Goal: Task Accomplishment & Management: Use online tool/utility

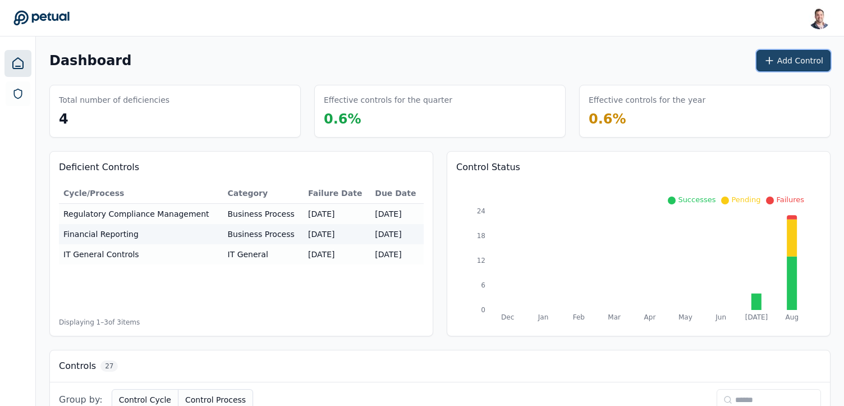
click at [787, 56] on button "Add Control" at bounding box center [793, 60] width 74 height 21
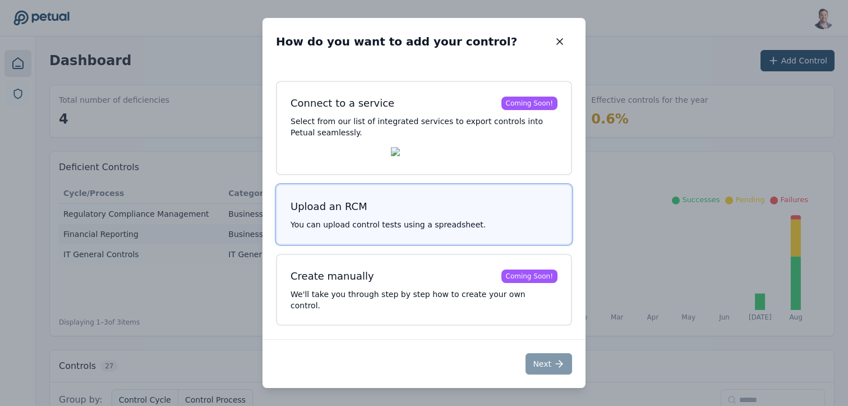
click at [452, 209] on h3 "Upload an RCM" at bounding box center [424, 207] width 267 height 16
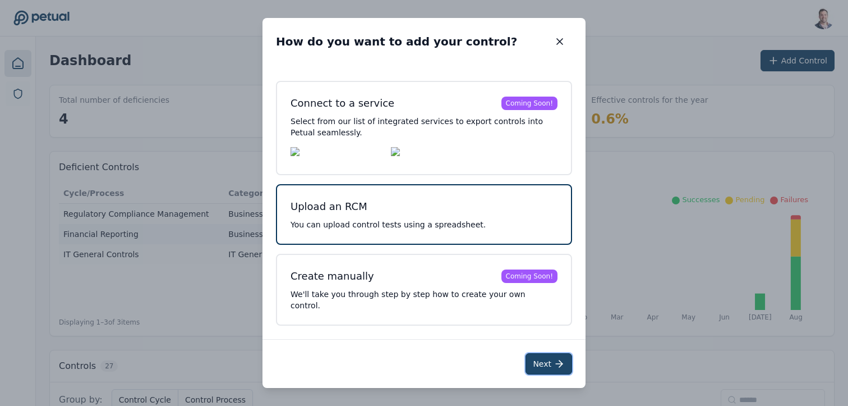
click at [550, 362] on button "Next" at bounding box center [549, 363] width 47 height 21
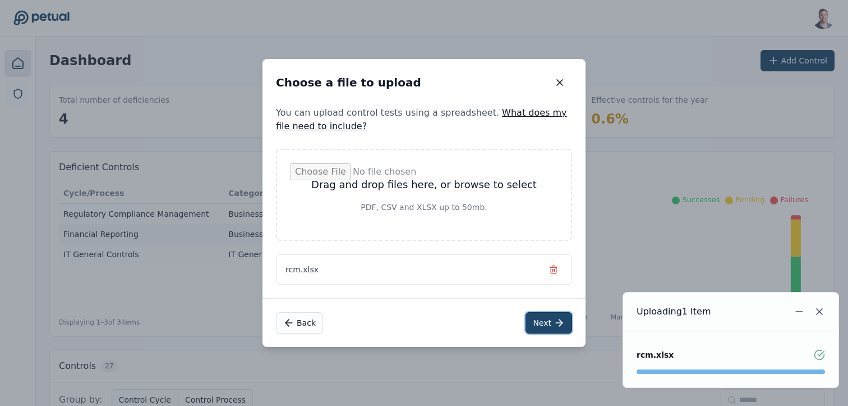
click at [538, 324] on button "Next" at bounding box center [549, 322] width 47 height 21
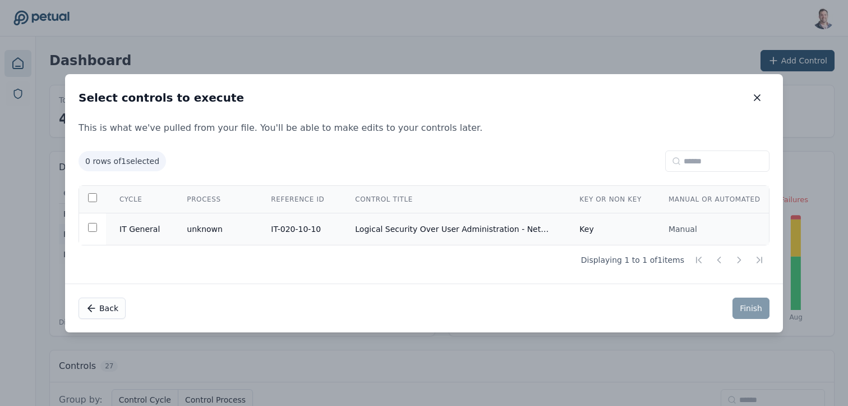
click at [507, 224] on td "Logical Security Over User Administration - NetSuite" at bounding box center [454, 229] width 224 height 32
click at [755, 311] on button "Finish" at bounding box center [751, 307] width 37 height 21
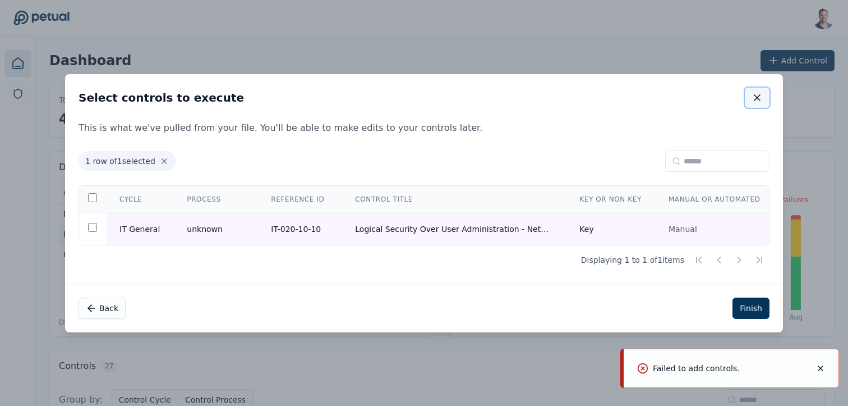
click at [757, 97] on icon "button" at bounding box center [757, 97] width 11 height 11
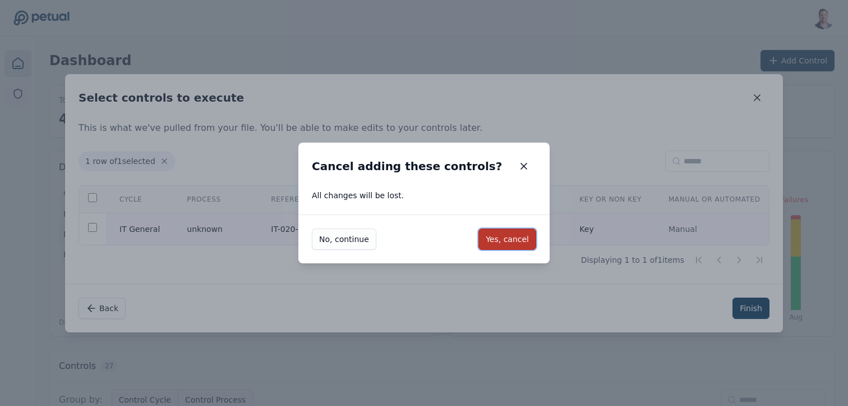
click at [502, 236] on button "Yes, cancel" at bounding box center [508, 238] width 58 height 21
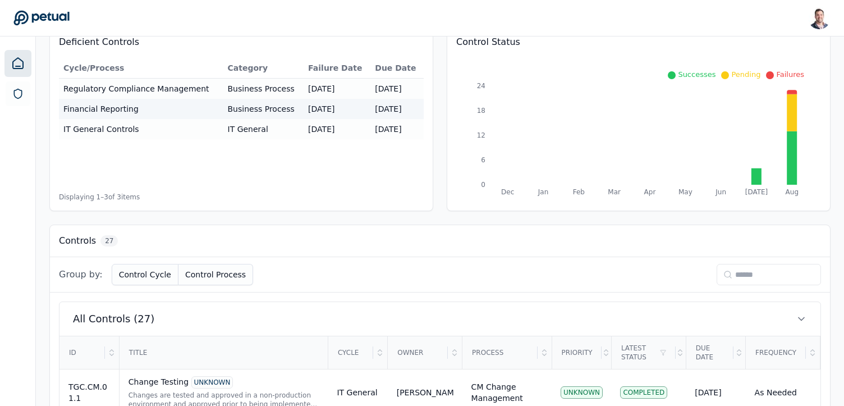
scroll to position [145, 0]
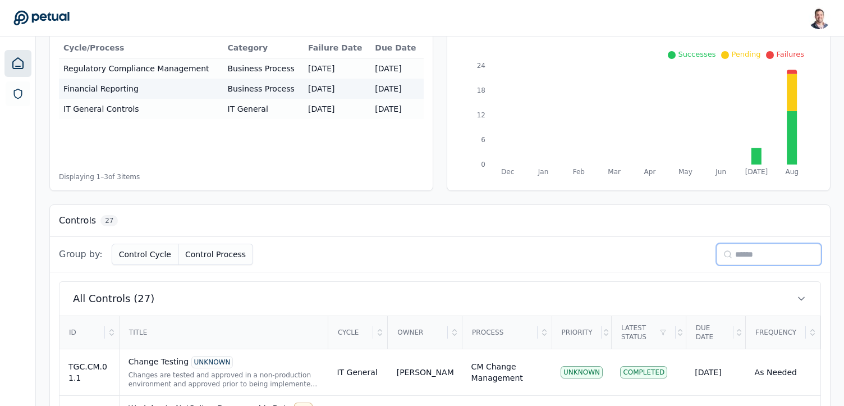
click at [747, 260] on input at bounding box center [768, 253] width 104 height 21
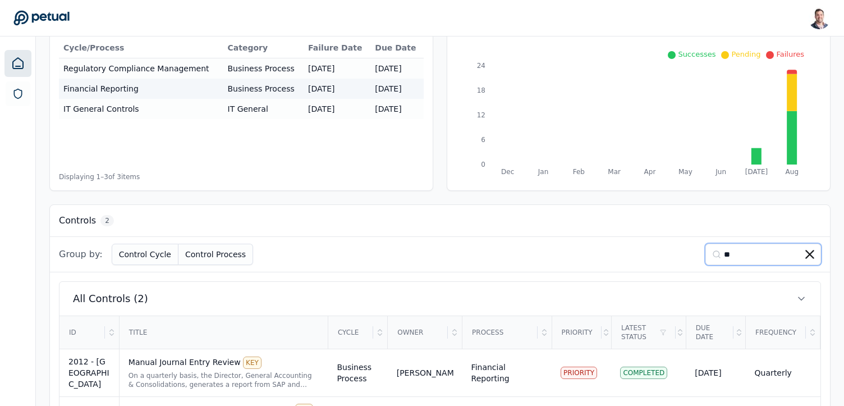
scroll to position [205, 0]
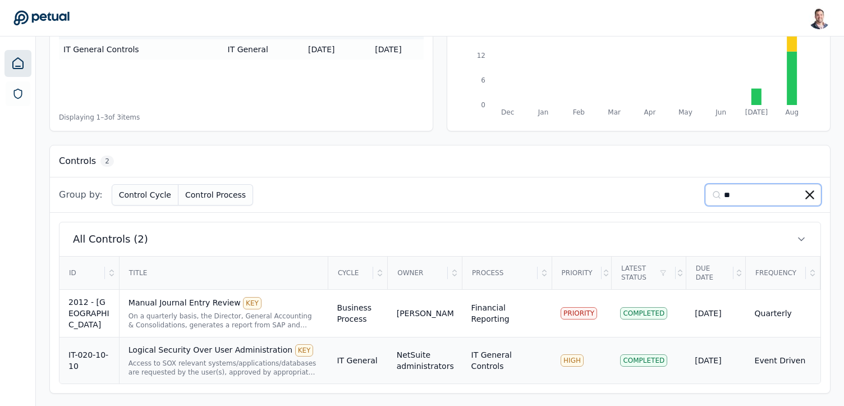
type input "**"
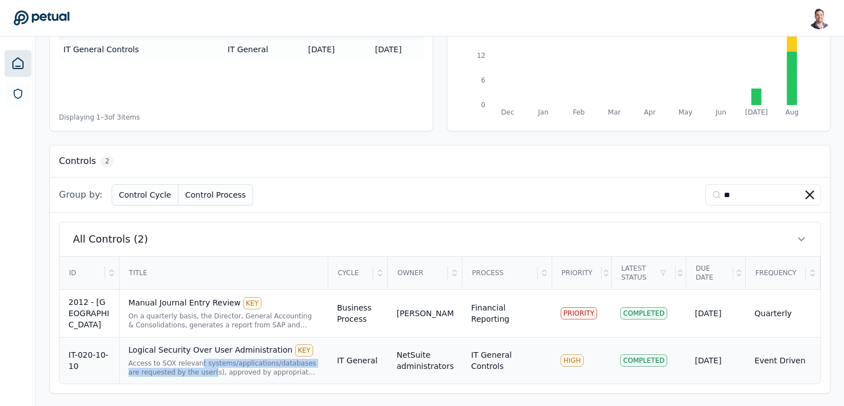
click at [201, 366] on div "Access to SOX relevant systems/applications/databases are requested by the user…" at bounding box center [223, 367] width 191 height 18
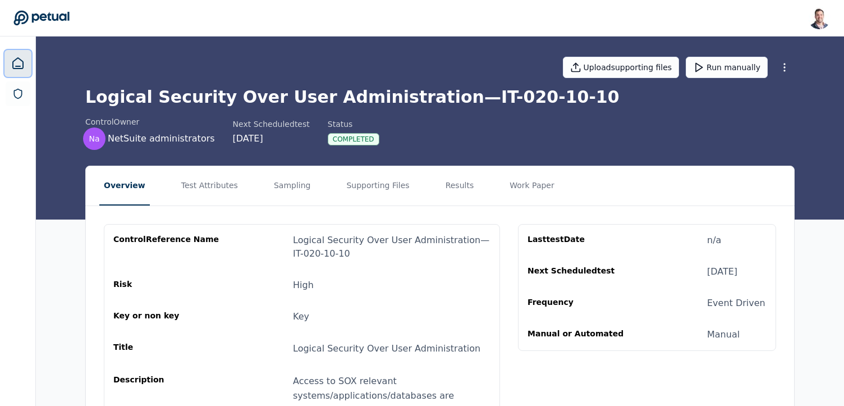
click at [18, 64] on icon at bounding box center [17, 63] width 13 height 13
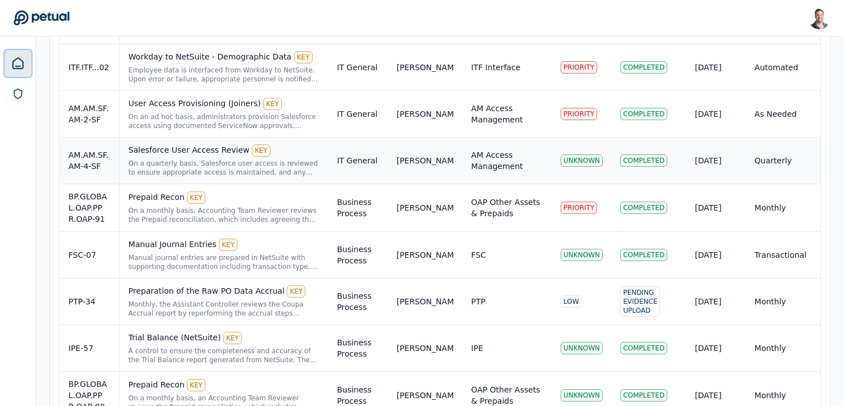
scroll to position [498, 0]
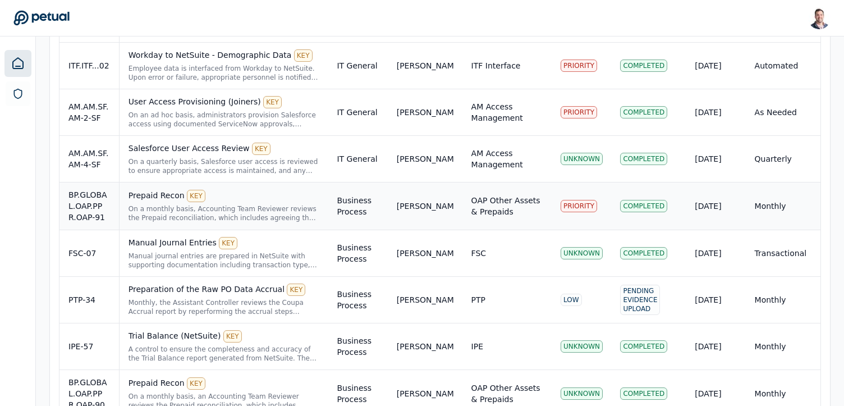
click at [269, 205] on div "On a monthly basis, Accounting Team Reviewer reviews the Prepaid reconciliation…" at bounding box center [223, 213] width 191 height 18
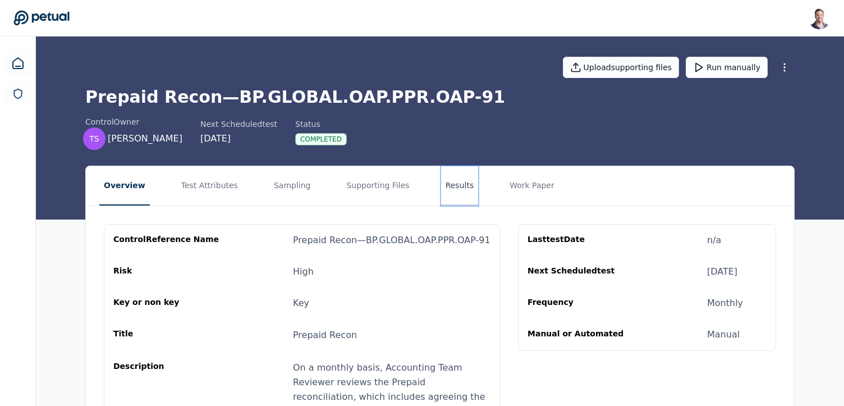
click at [441, 190] on button "Results" at bounding box center [460, 185] width 38 height 39
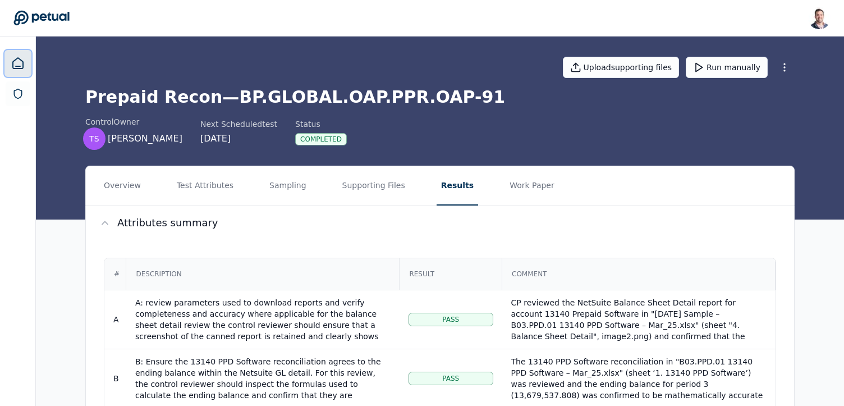
click at [20, 58] on icon at bounding box center [17, 63] width 13 height 13
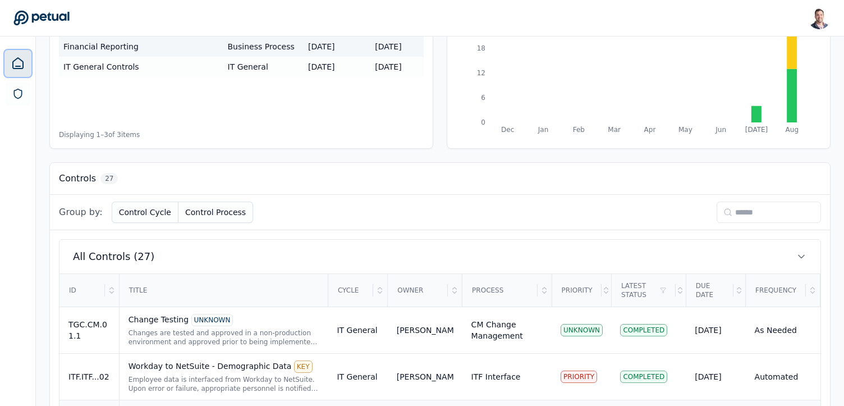
scroll to position [118, 0]
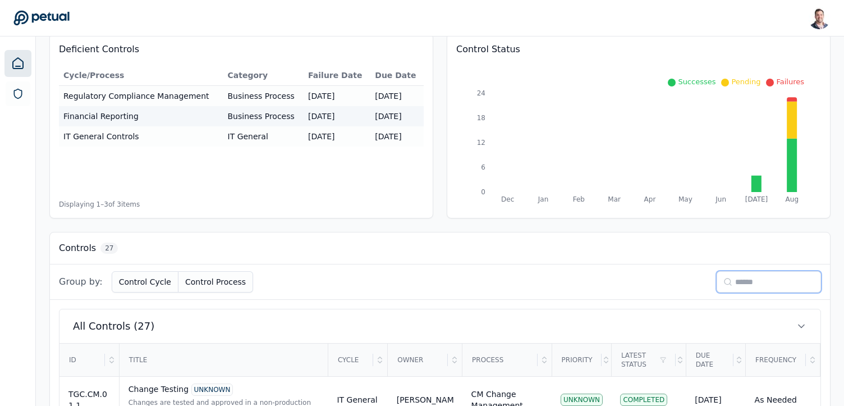
click at [752, 275] on input at bounding box center [768, 281] width 104 height 21
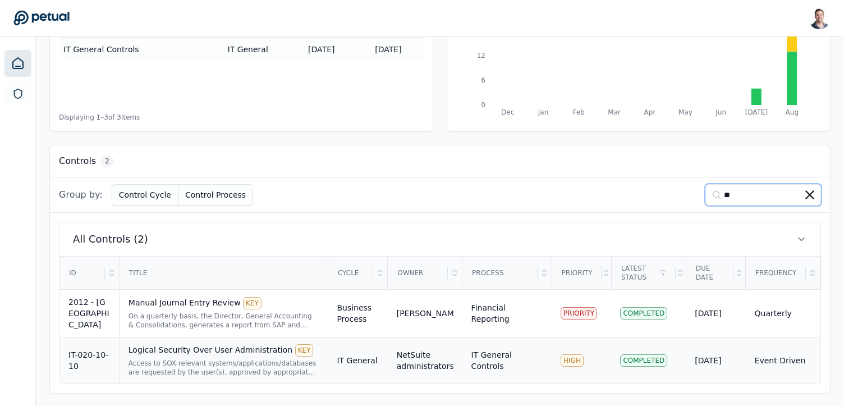
type input "**"
click at [212, 356] on div "Logical Security Over User Administration KEY Access to SOX relevant systems/ap…" at bounding box center [223, 360] width 191 height 33
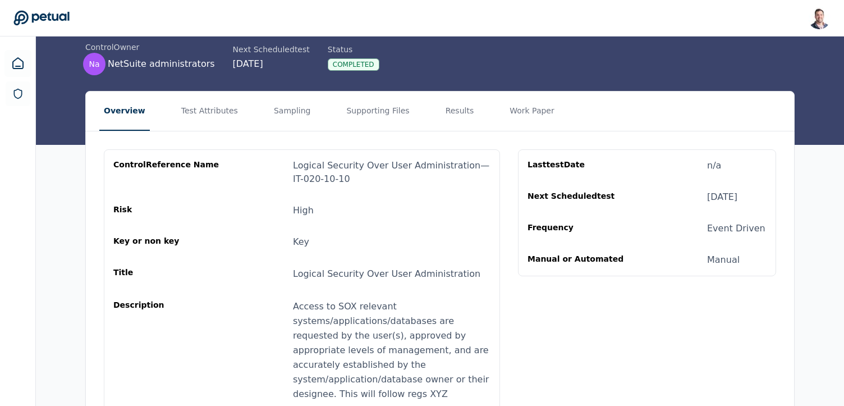
scroll to position [74, 0]
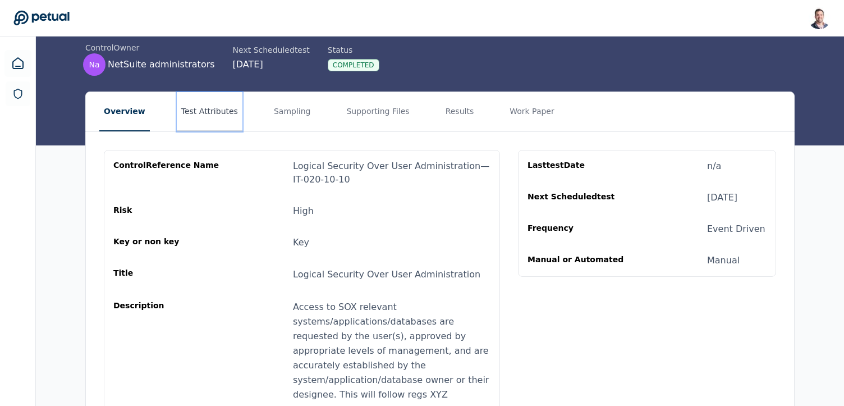
click at [206, 112] on button "Test Attributes" at bounding box center [210, 111] width 66 height 39
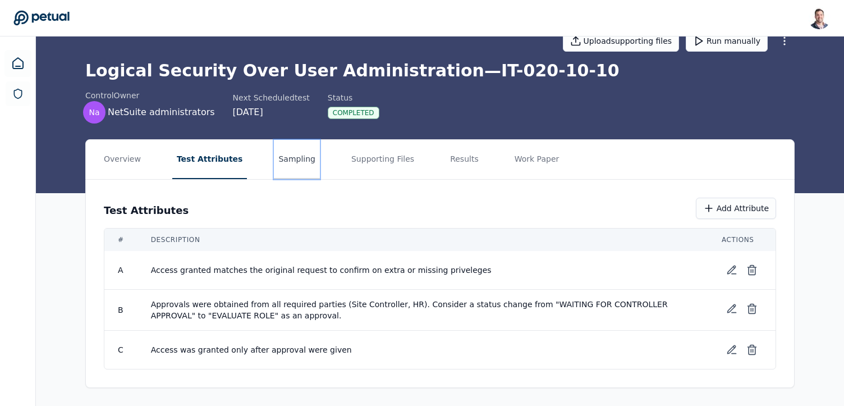
click at [278, 166] on button "Sampling" at bounding box center [297, 159] width 46 height 39
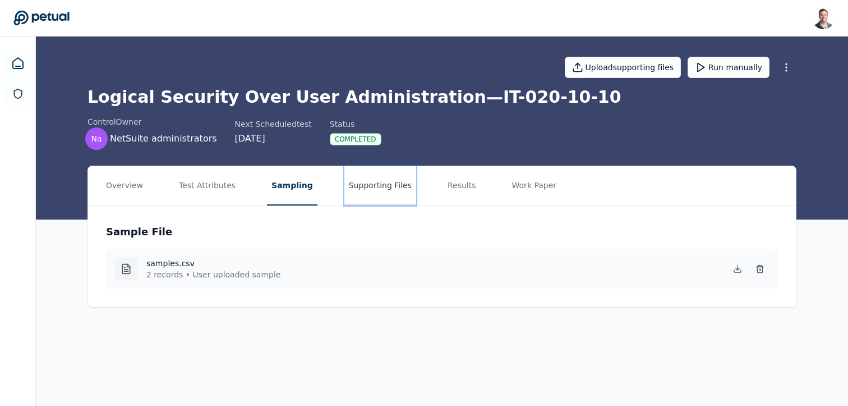
click at [379, 189] on button "Supporting Files" at bounding box center [380, 185] width 72 height 39
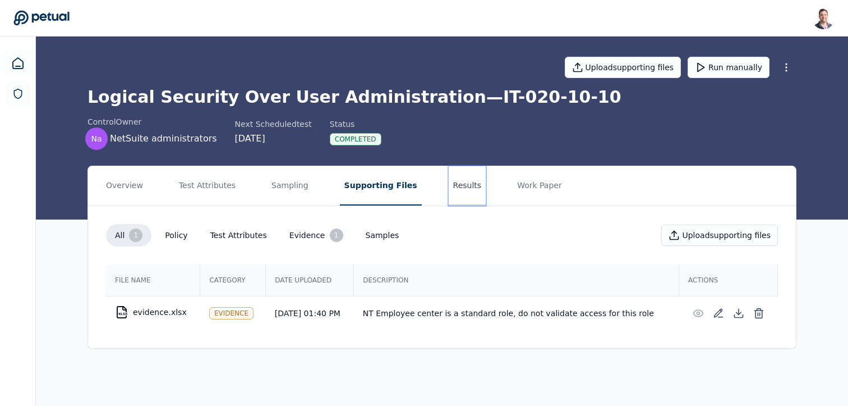
click at [458, 173] on button "Results" at bounding box center [468, 185] width 38 height 39
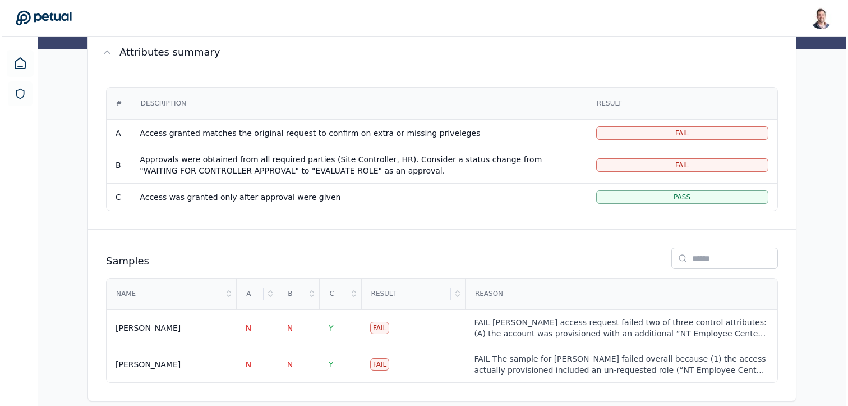
scroll to position [169, 0]
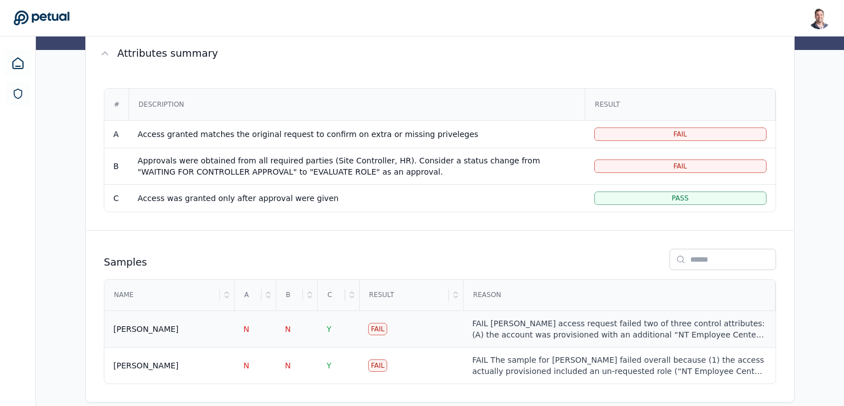
click at [433, 333] on td "Fail" at bounding box center [411, 329] width 104 height 36
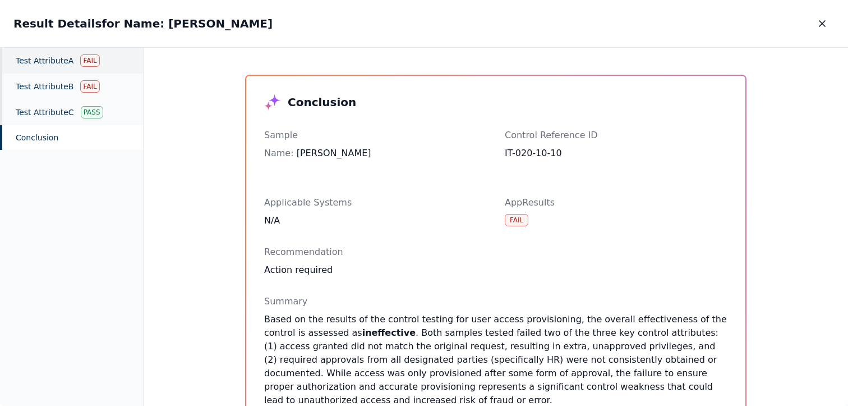
click at [40, 63] on div "Test Attribute A Fail" at bounding box center [71, 61] width 143 height 26
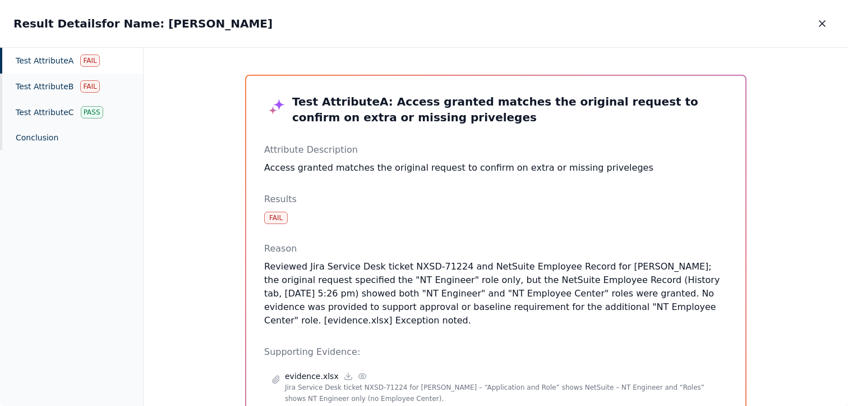
scroll to position [104, 0]
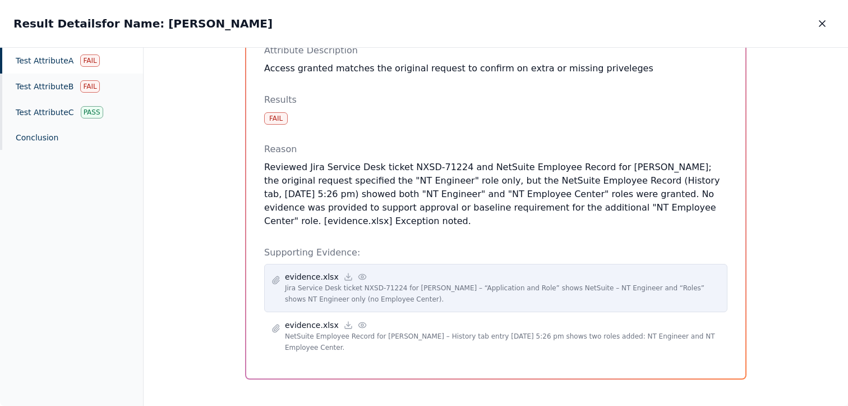
click at [358, 274] on icon at bounding box center [362, 276] width 9 height 9
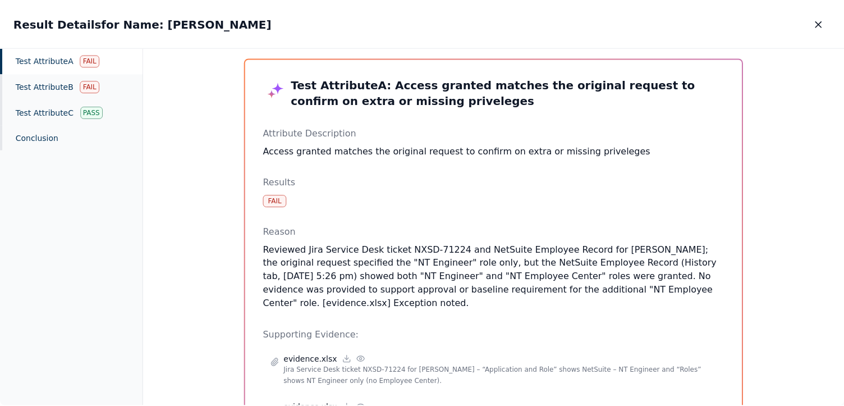
scroll to position [0, 0]
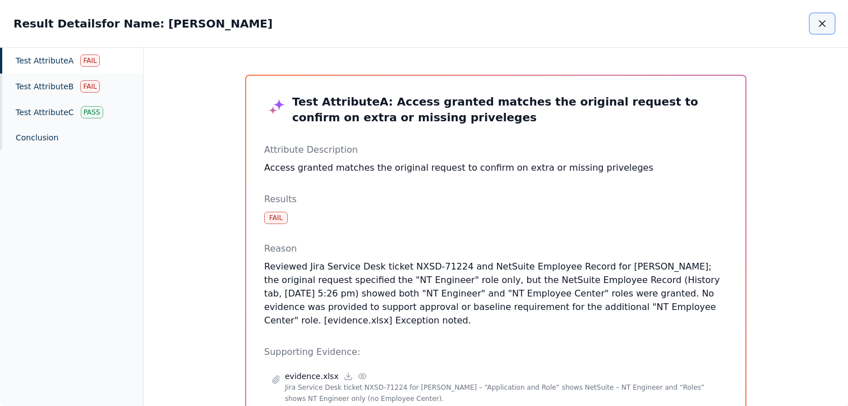
click at [820, 26] on icon "button" at bounding box center [823, 24] width 6 height 6
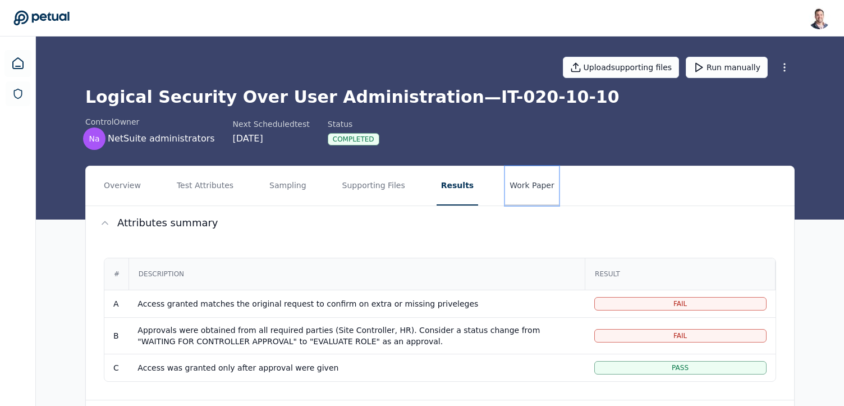
click at [511, 186] on button "Work Paper" at bounding box center [532, 185] width 54 height 39
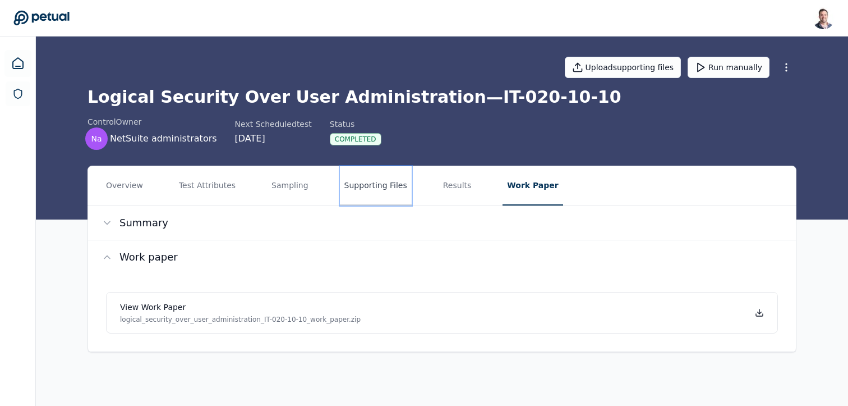
click at [370, 189] on button "Supporting Files" at bounding box center [376, 185] width 72 height 39
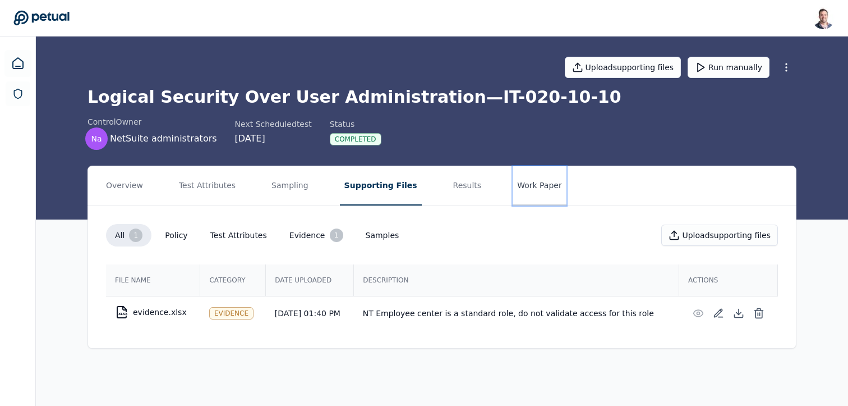
click at [513, 180] on button "Work Paper" at bounding box center [540, 185] width 54 height 39
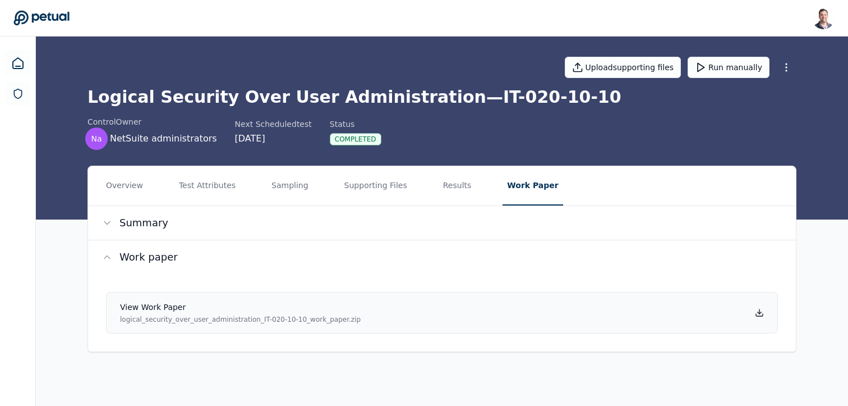
click at [760, 316] on icon at bounding box center [759, 312] width 9 height 9
click at [389, 185] on button "Supporting Files" at bounding box center [376, 185] width 72 height 39
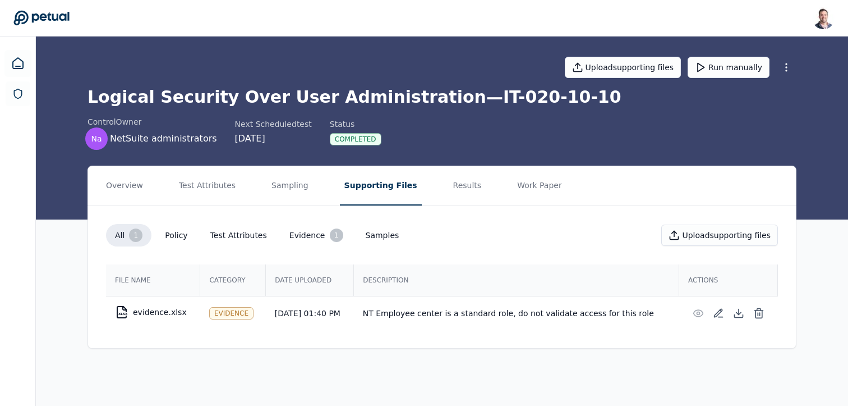
click at [415, 310] on td "NT Employee center is a standard role, do not validate access for this role" at bounding box center [516, 313] width 325 height 34
click at [455, 175] on button "Results" at bounding box center [468, 185] width 38 height 39
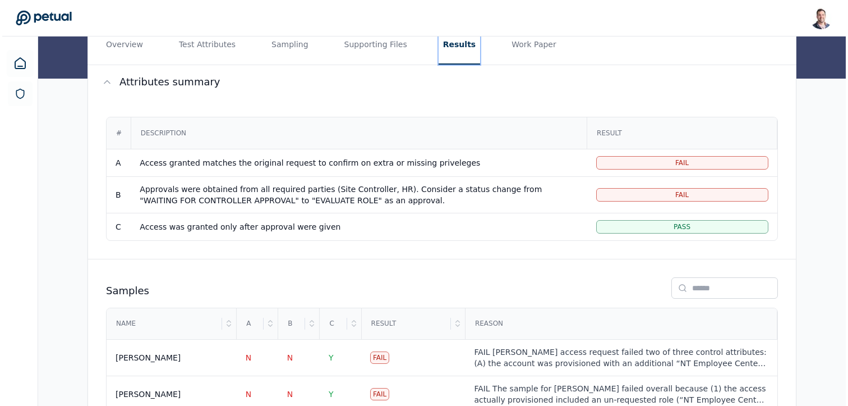
scroll to position [159, 0]
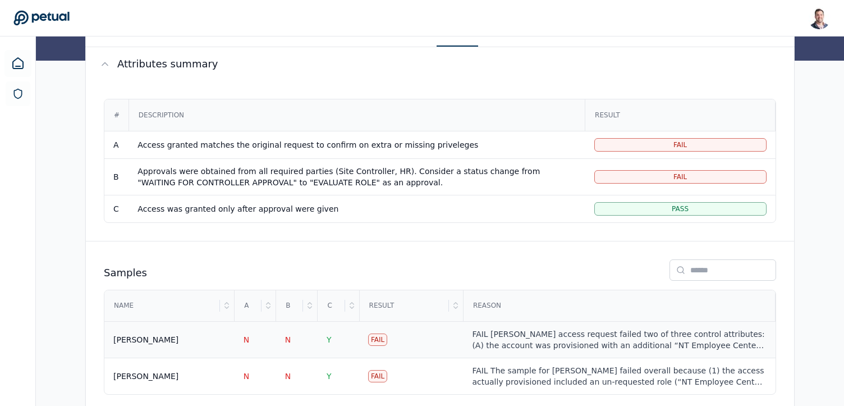
click at [512, 337] on div "FAIL Ricky Dunbar’s access request failed two of three control attributes: (A) …" at bounding box center [619, 339] width 294 height 22
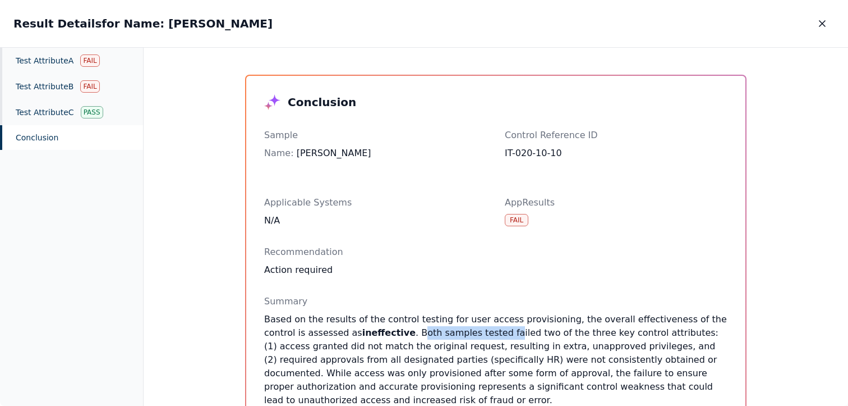
drag, startPoint x: 371, startPoint y: 327, endPoint x: 461, endPoint y: 334, distance: 90.6
click at [461, 334] on p "Based on the results of the control testing for user access provisioning, the o…" at bounding box center [495, 359] width 463 height 94
click at [480, 360] on p "Based on the results of the control testing for user access provisioning, the o…" at bounding box center [495, 359] width 463 height 94
click at [822, 24] on icon "button" at bounding box center [823, 24] width 6 height 6
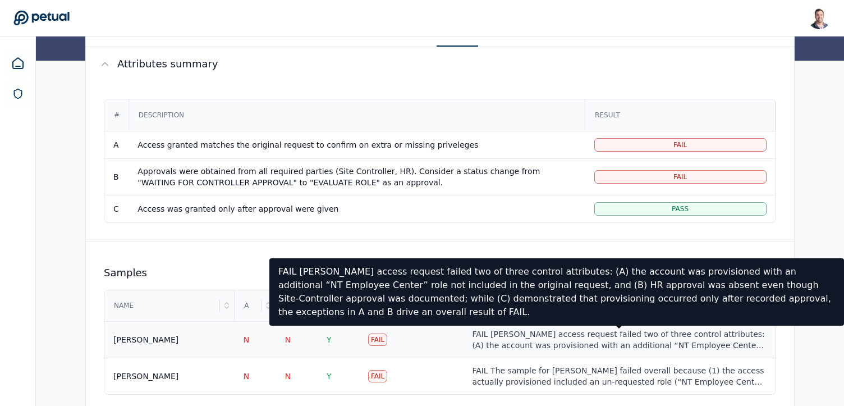
click at [494, 343] on div "FAIL Ricky Dunbar’s access request failed two of three control attributes: (A) …" at bounding box center [619, 339] width 294 height 22
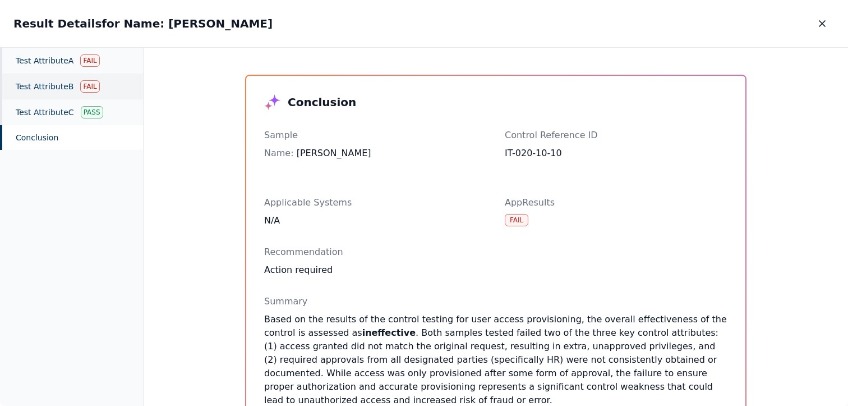
click at [35, 84] on div "Test Attribute B Fail" at bounding box center [71, 86] width 143 height 26
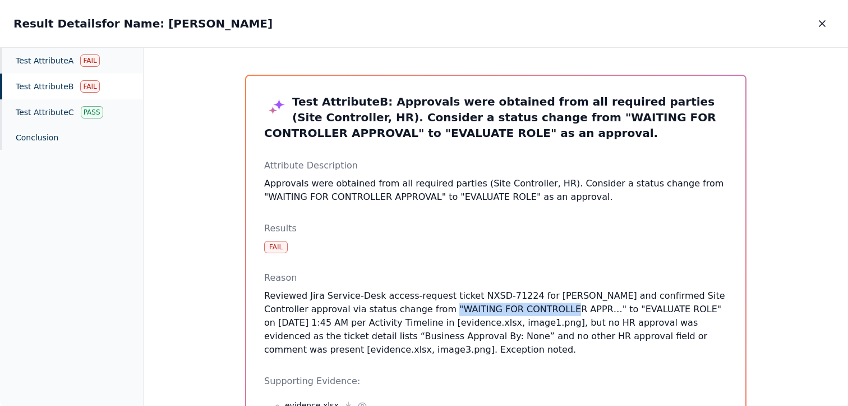
drag, startPoint x: 403, startPoint y: 307, endPoint x: 518, endPoint y: 309, distance: 115.0
click at [518, 309] on p "Reviewed Jira Service-Desk access-request ticket NXSD-71224 for Ricky Dunbar an…" at bounding box center [495, 322] width 463 height 67
click at [484, 321] on p "Reviewed Jira Service-Desk access-request ticket NXSD-71224 for Ricky Dunbar an…" at bounding box center [495, 322] width 463 height 67
click at [821, 22] on icon "button" at bounding box center [823, 24] width 6 height 6
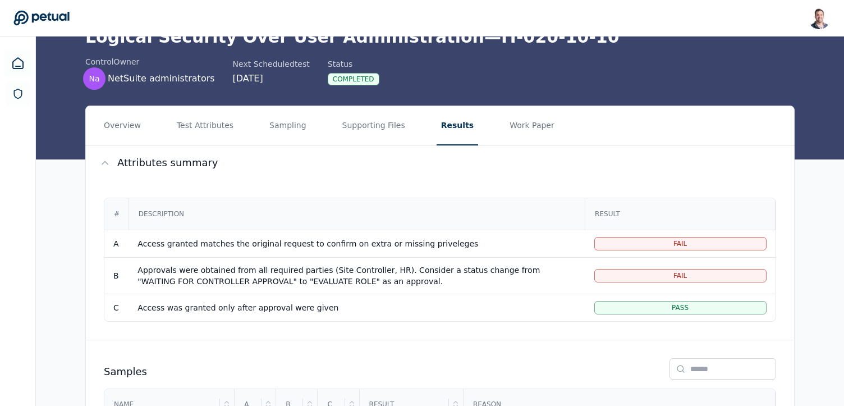
scroll to position [42, 0]
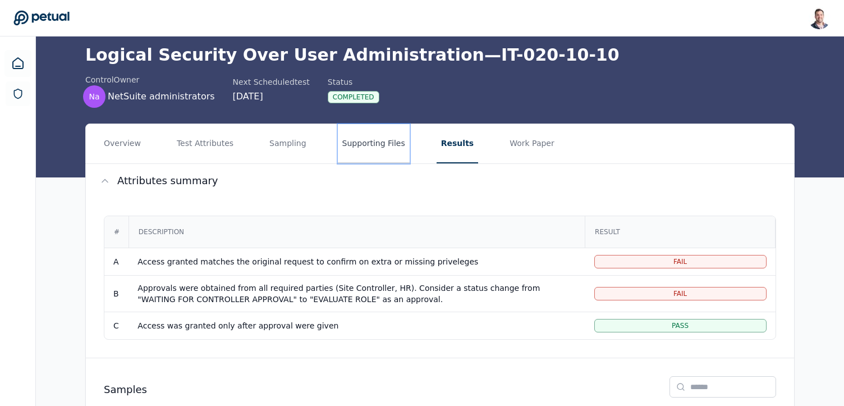
click at [366, 145] on button "Supporting Files" at bounding box center [374, 143] width 72 height 39
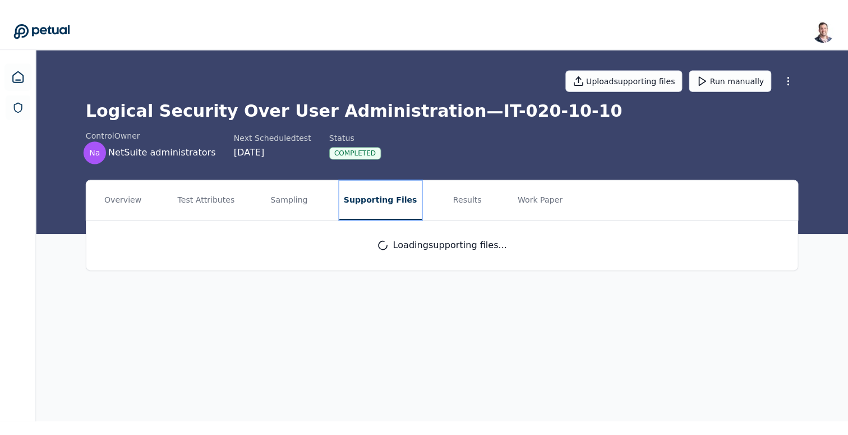
scroll to position [0, 0]
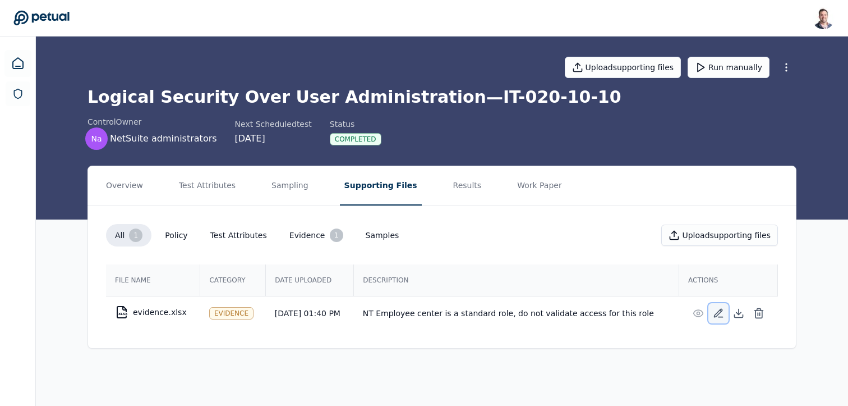
click at [713, 310] on icon at bounding box center [718, 312] width 11 height 11
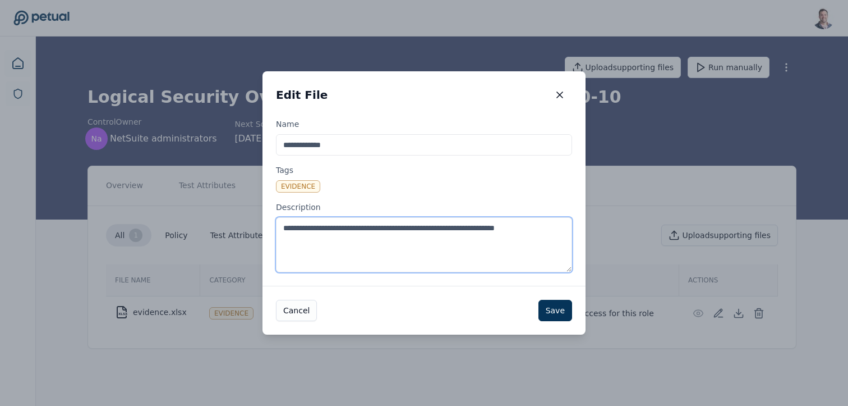
click at [353, 246] on textarea "**********" at bounding box center [424, 244] width 296 height 55
click at [348, 231] on textarea "**********" at bounding box center [424, 244] width 296 height 55
drag, startPoint x: 357, startPoint y: 231, endPoint x: 275, endPoint y: 231, distance: 82.5
click at [275, 231] on div "**********" at bounding box center [424, 201] width 323 height 167
click at [387, 230] on textarea "**********" at bounding box center [424, 244] width 296 height 55
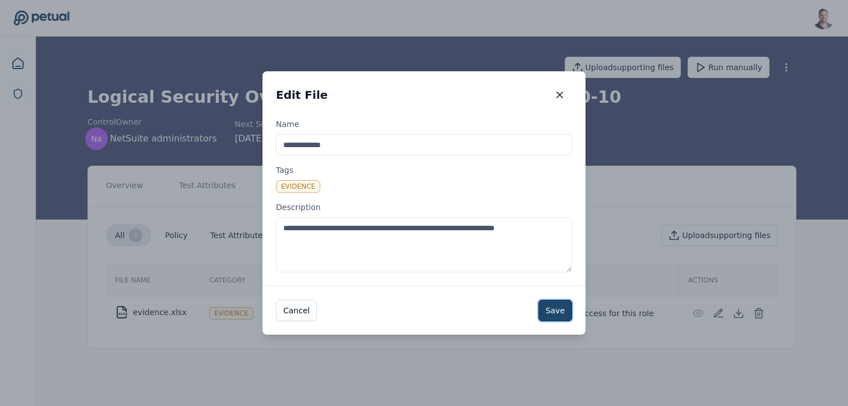
click at [558, 311] on button "Save" at bounding box center [556, 310] width 34 height 21
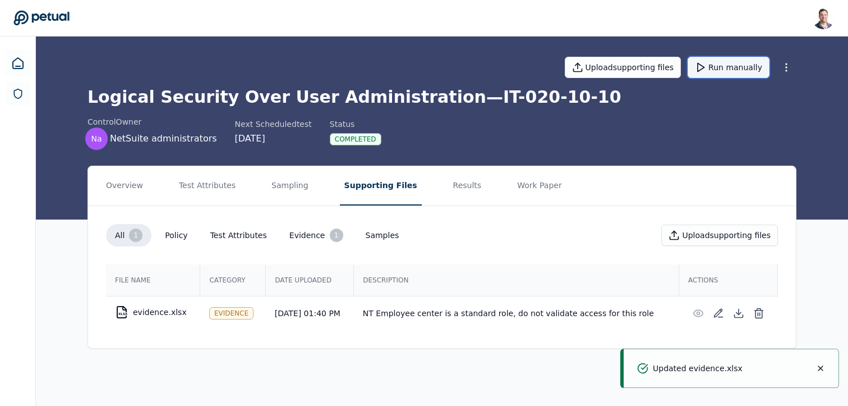
click at [739, 66] on button "Run manually" at bounding box center [729, 67] width 82 height 21
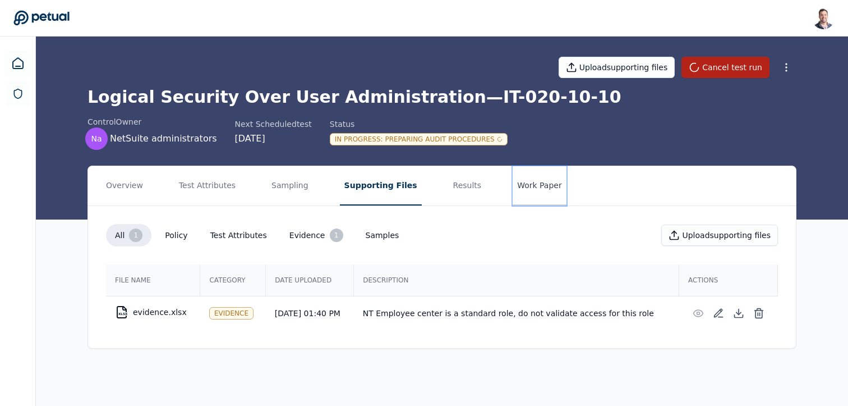
click at [513, 180] on button "Work Paper" at bounding box center [540, 185] width 54 height 39
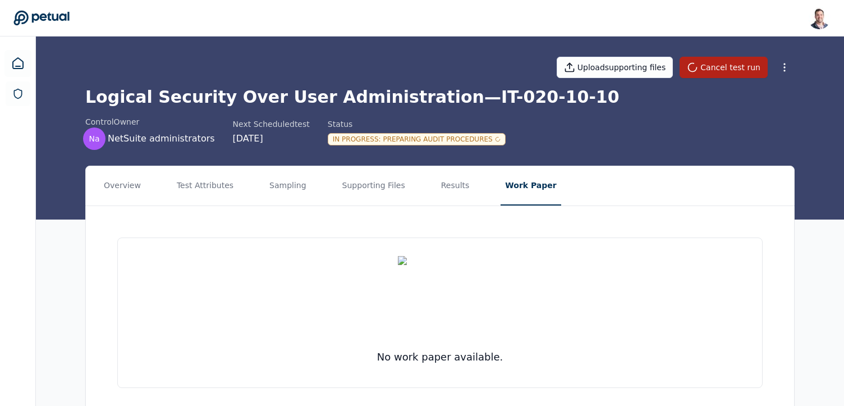
click at [440, 96] on h1 "Logical Security Over User Administration — IT-020-10-10" at bounding box center [439, 97] width 709 height 20
click at [472, 98] on h1 "Logical Security Over User Administration — IT-020-10-10" at bounding box center [439, 97] width 709 height 20
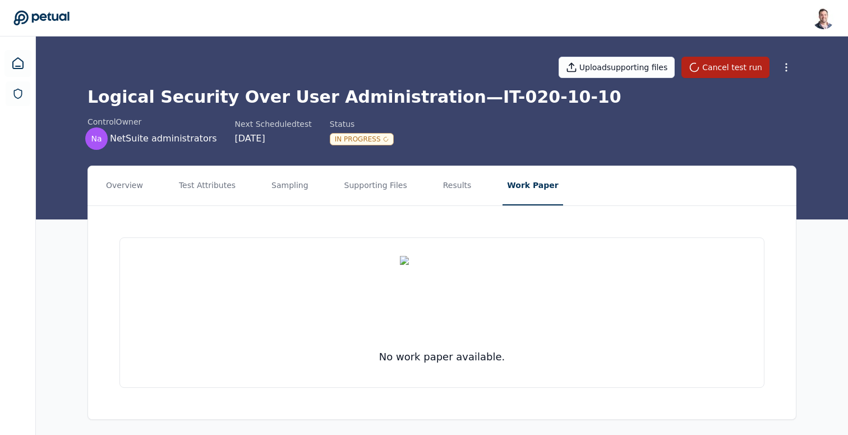
click at [352, 100] on h1 "Logical Security Over User Administration — IT-020-10-10" at bounding box center [442, 97] width 709 height 20
click at [361, 96] on h1 "Logical Security Over User Administration — IT-020-10-10" at bounding box center [439, 97] width 709 height 20
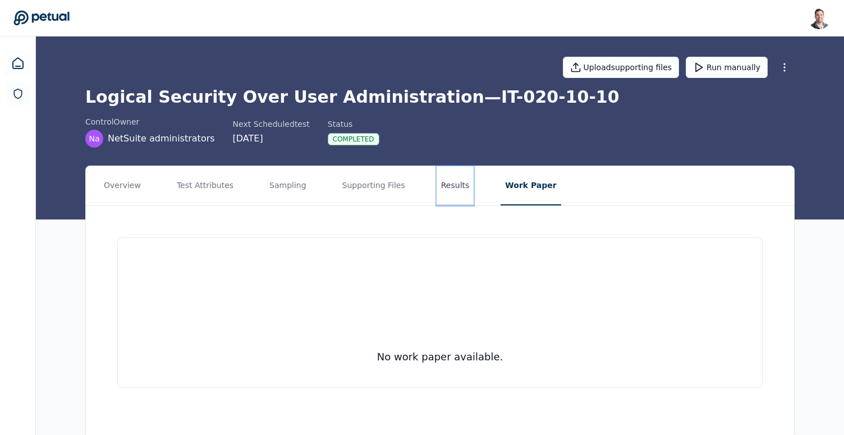
click at [436, 199] on button "Results" at bounding box center [455, 185] width 38 height 39
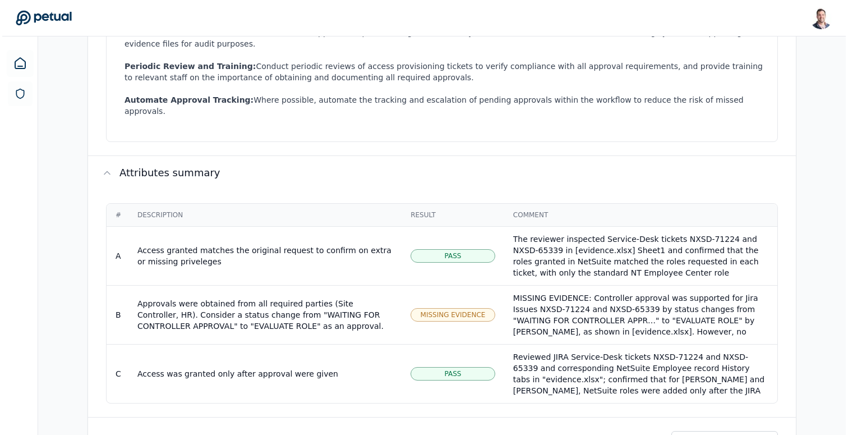
scroll to position [498, 0]
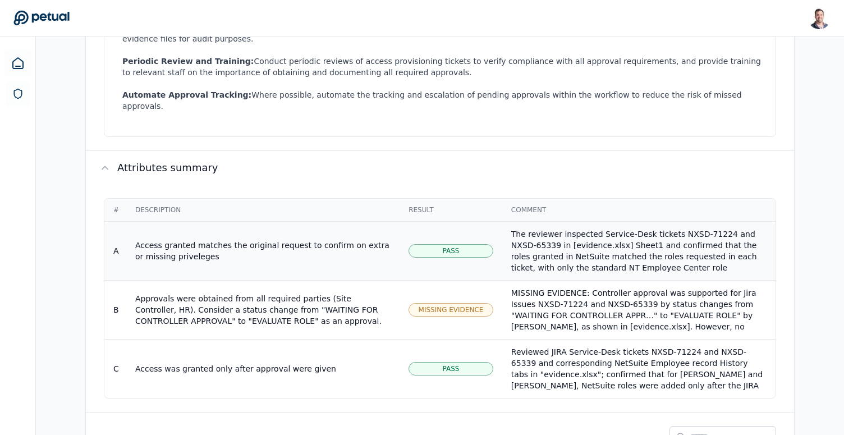
click at [325, 240] on div "Access granted matches the original request to confirm on extra or missing priv…" at bounding box center [262, 251] width 255 height 22
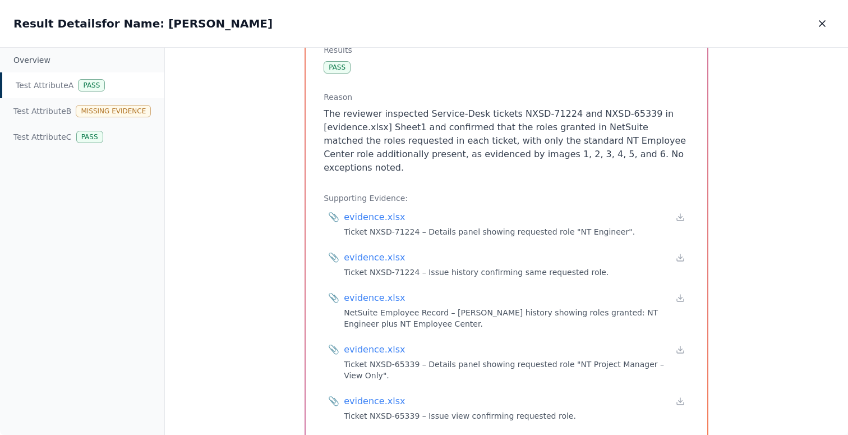
scroll to position [241, 0]
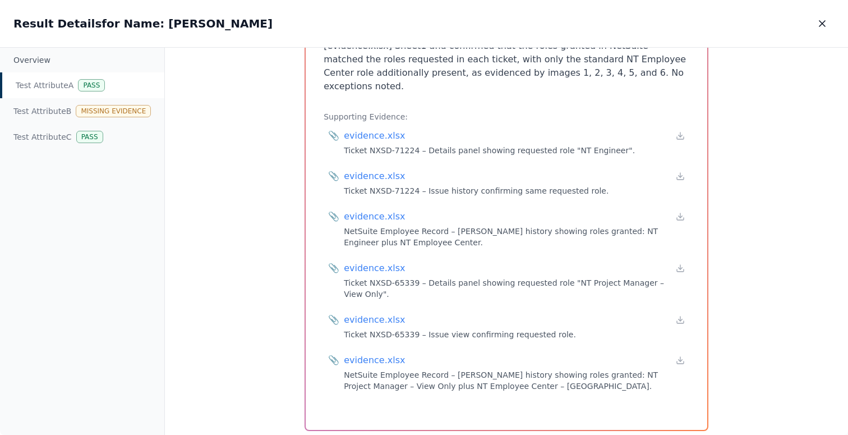
click at [57, 87] on div "Test Attribute A Pass" at bounding box center [82, 85] width 164 height 26
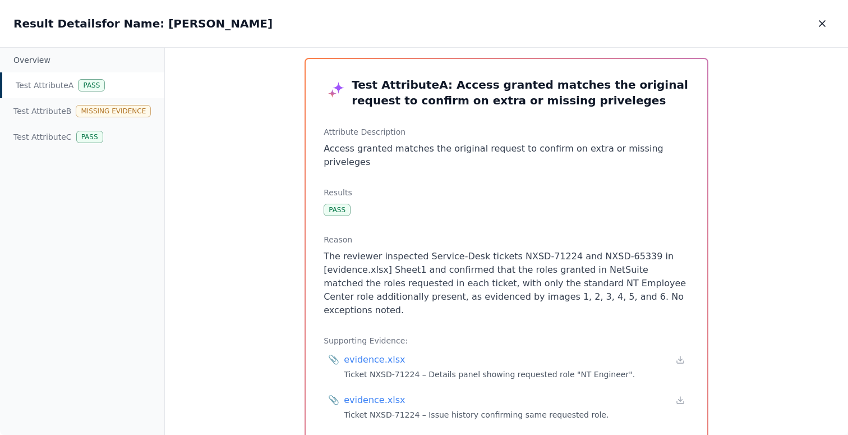
scroll to position [0, 0]
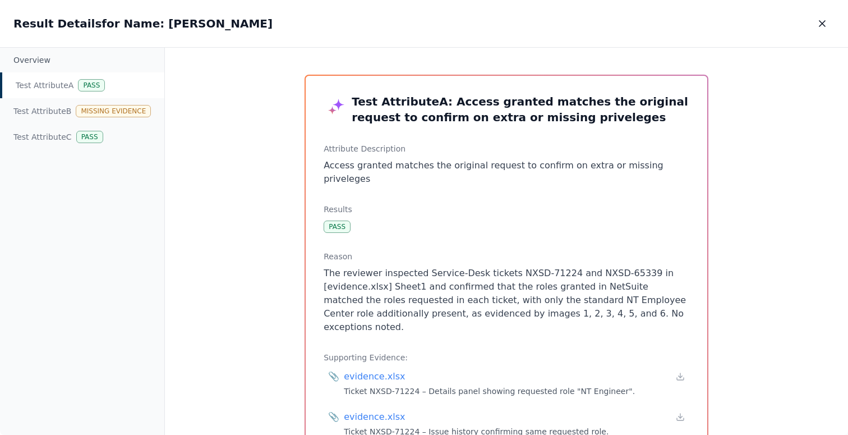
click at [420, 168] on p "Access granted matches the original request to confirm on extra or missing priv…" at bounding box center [507, 172] width 366 height 27
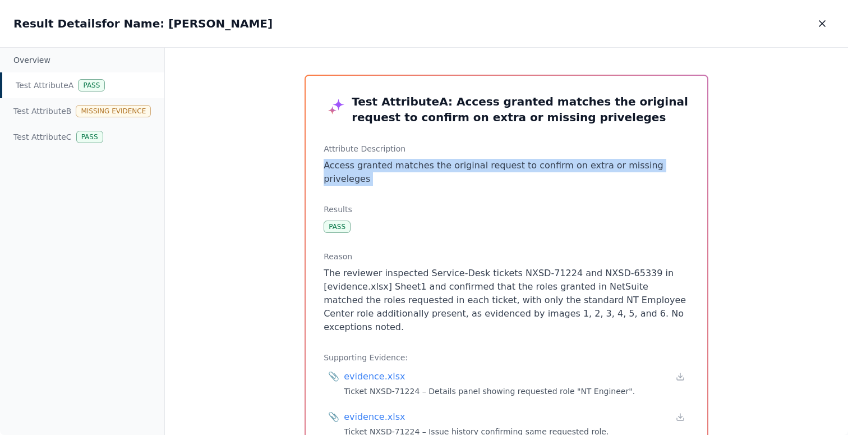
click at [420, 168] on p "Access granted matches the original request to confirm on extra or missing priv…" at bounding box center [507, 172] width 366 height 27
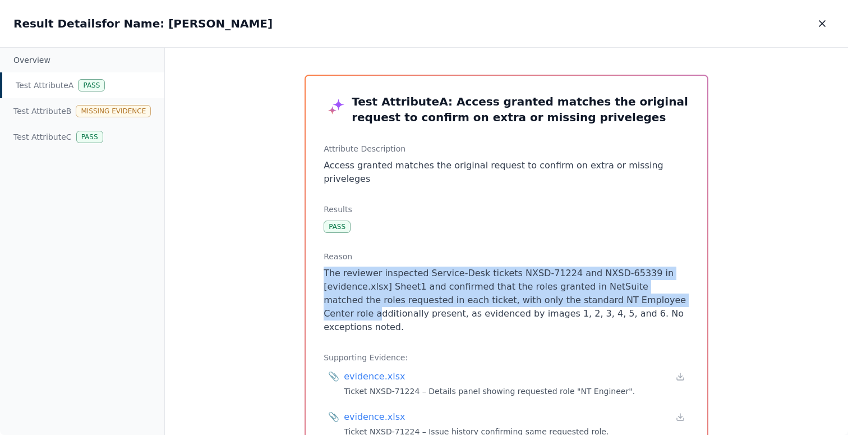
drag, startPoint x: 462, startPoint y: 252, endPoint x: 630, endPoint y: 304, distance: 175.5
click at [630, 304] on div "Reason The reviewer inspected Service-Desk tickets NXSD-71224 and NXSD-65339 in…" at bounding box center [507, 292] width 366 height 83
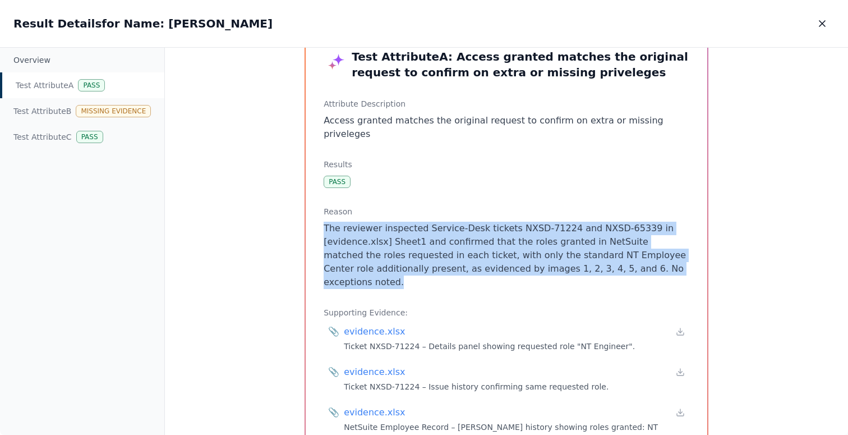
scroll to position [70, 0]
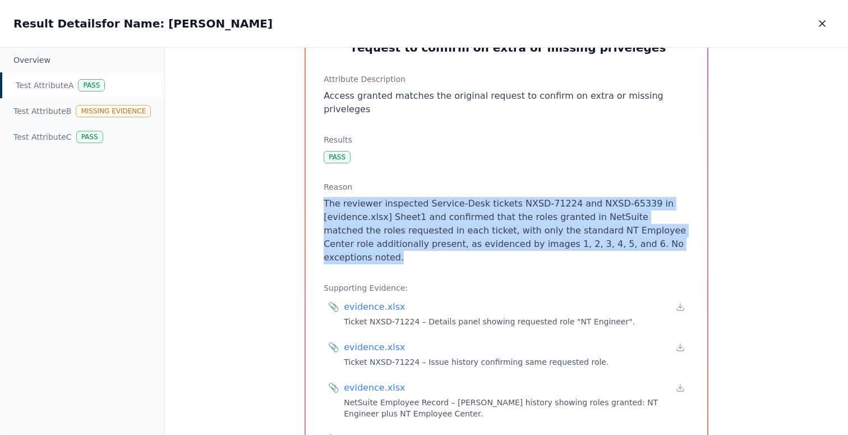
click at [466, 213] on p "The reviewer inspected Service-Desk tickets NXSD-71224 and NXSD-65339 in [evide…" at bounding box center [507, 230] width 366 height 67
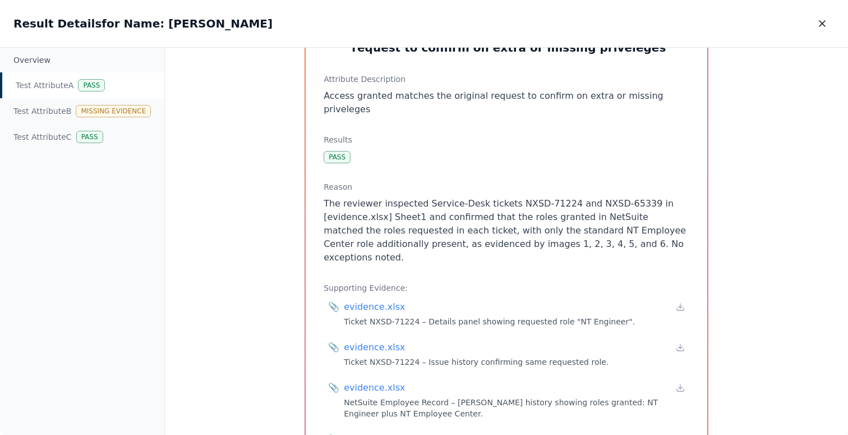
click at [466, 213] on p "The reviewer inspected Service-Desk tickets NXSD-71224 and NXSD-65339 in [evide…" at bounding box center [507, 230] width 366 height 67
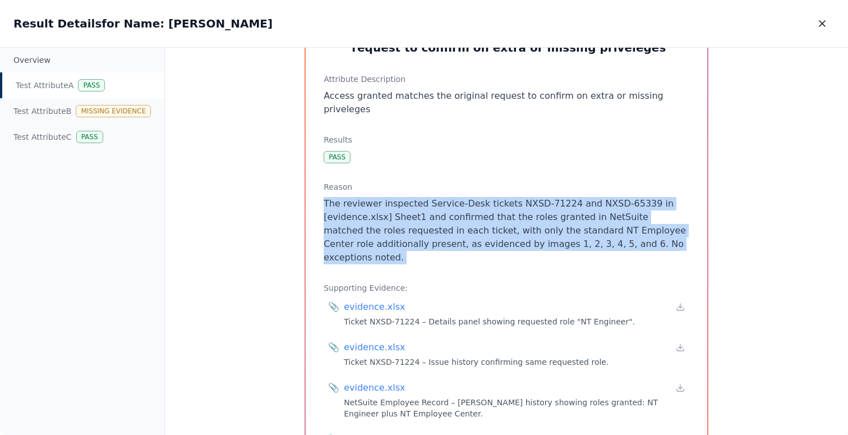
click at [466, 213] on p "The reviewer inspected Service-Desk tickets NXSD-71224 and NXSD-65339 in [evide…" at bounding box center [507, 230] width 366 height 67
click at [468, 217] on p "The reviewer inspected Service-Desk tickets NXSD-71224 and NXSD-65339 in [evide…" at bounding box center [507, 230] width 366 height 67
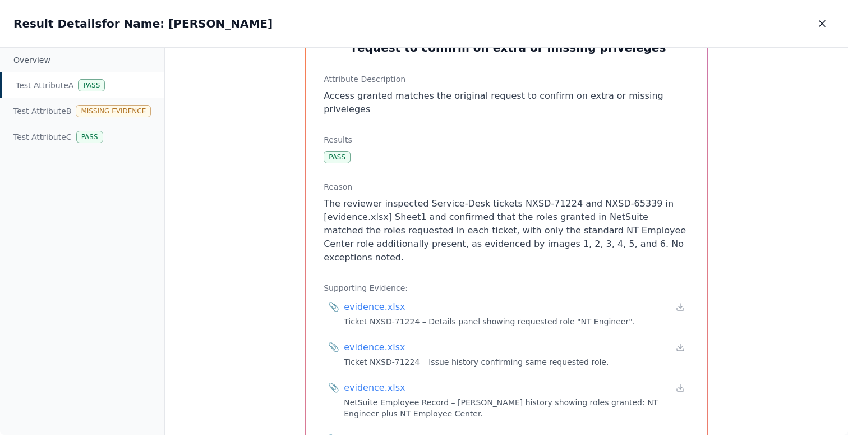
click at [468, 217] on p "The reviewer inspected Service-Desk tickets NXSD-71224 and NXSD-65339 in [evide…" at bounding box center [507, 230] width 366 height 67
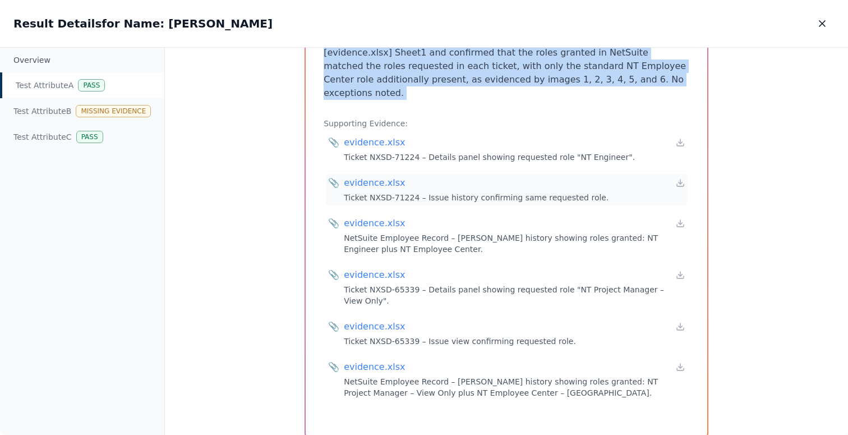
scroll to position [241, 0]
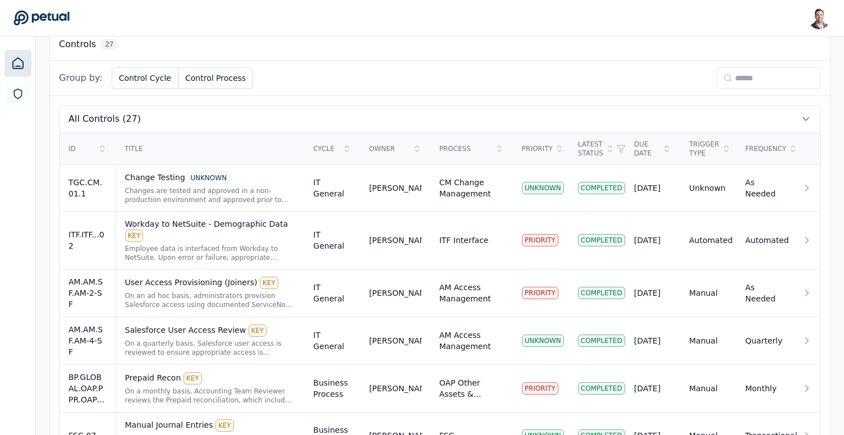
scroll to position [4, 0]
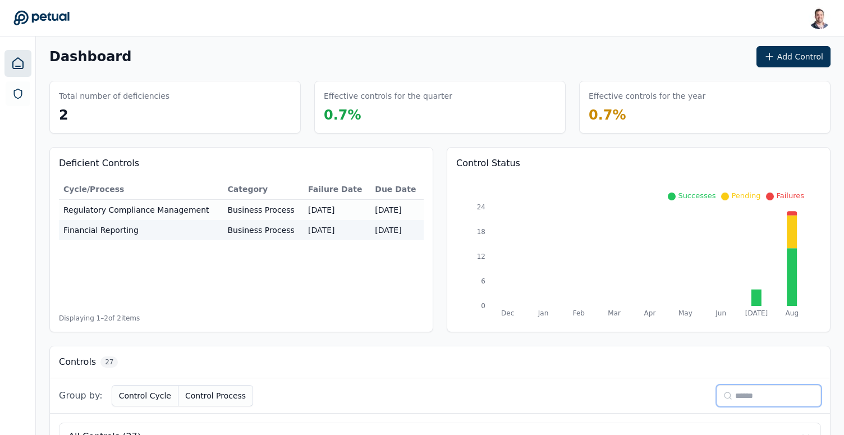
click at [748, 399] on input at bounding box center [768, 395] width 104 height 21
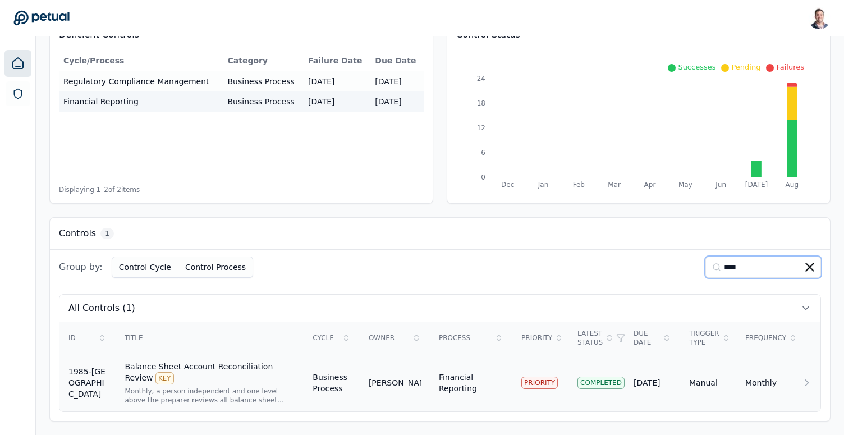
type input "****"
click at [206, 370] on div "Balance Sheet Account Reconciliation Review KEY" at bounding box center [210, 373] width 170 height 24
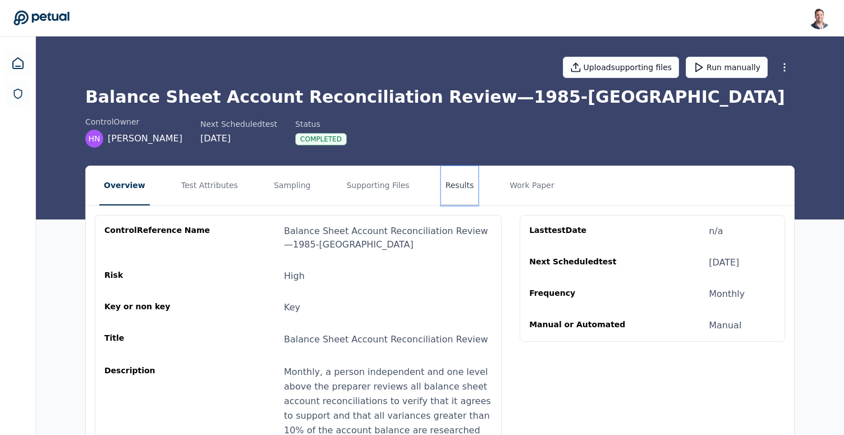
click at [454, 192] on button "Results" at bounding box center [460, 185] width 38 height 39
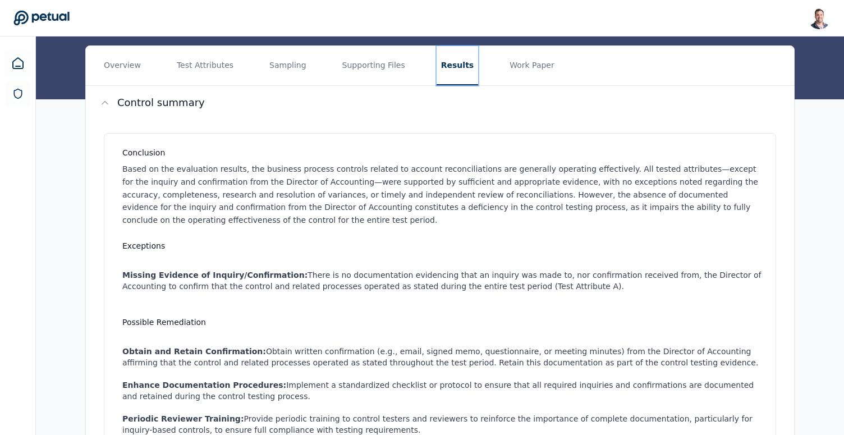
scroll to position [100, 0]
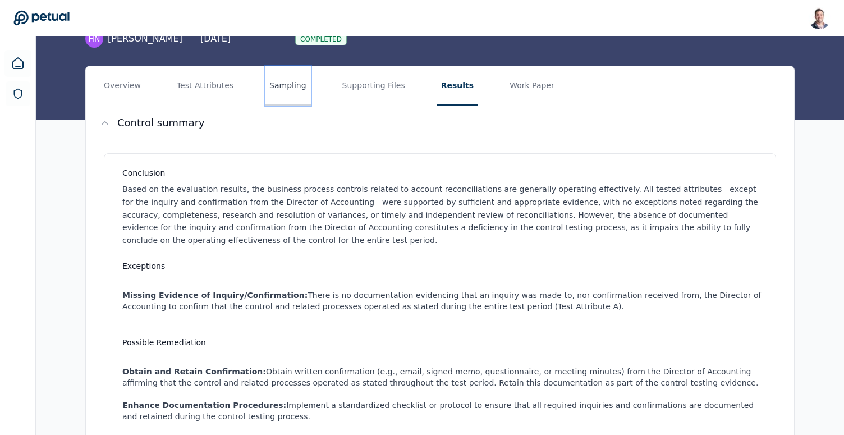
click at [277, 79] on button "Sampling" at bounding box center [288, 85] width 46 height 39
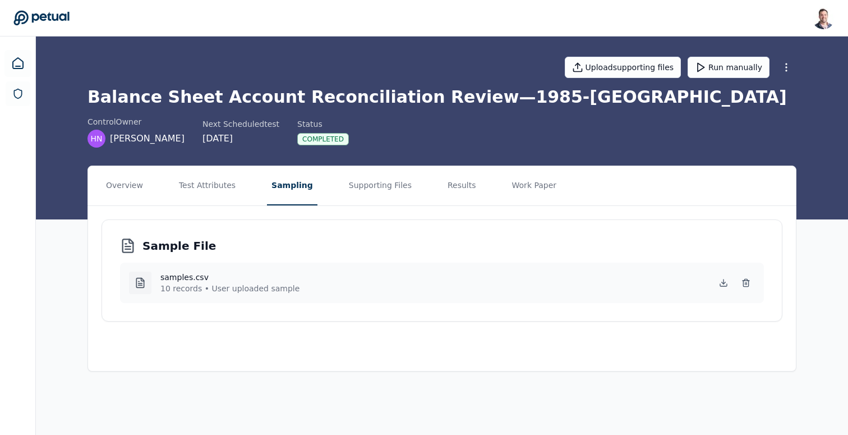
click at [477, 187] on nav "Overview Test Attributes Sampling Supporting Files Results Work Paper" at bounding box center [442, 185] width 708 height 39
click at [448, 187] on button "Results" at bounding box center [462, 185] width 38 height 39
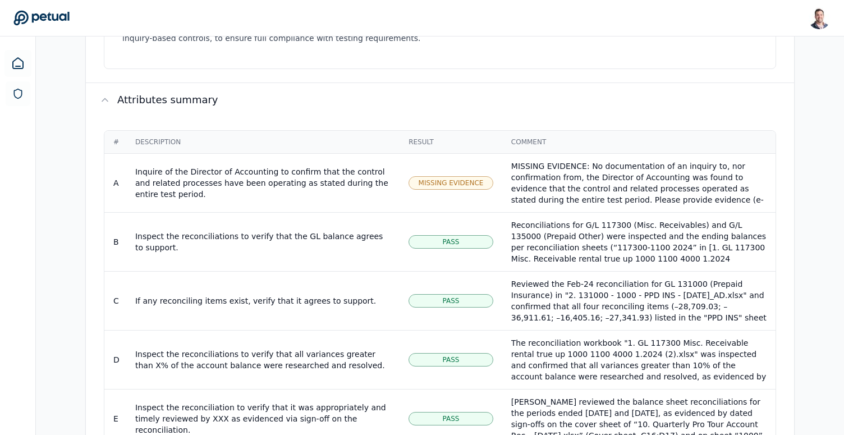
scroll to position [693, 0]
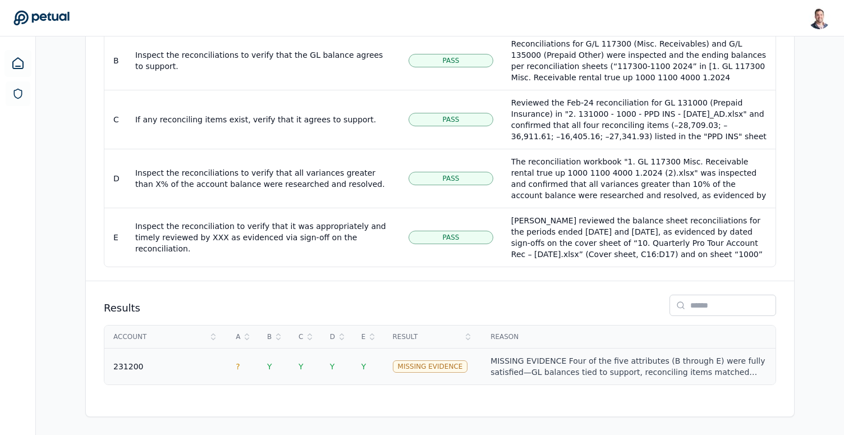
click at [363, 363] on span "Y" at bounding box center [363, 366] width 5 height 9
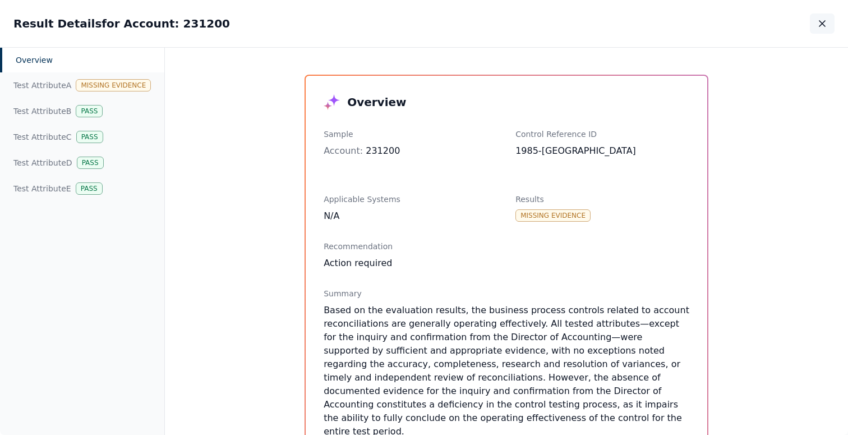
click at [830, 19] on button "button" at bounding box center [822, 23] width 25 height 20
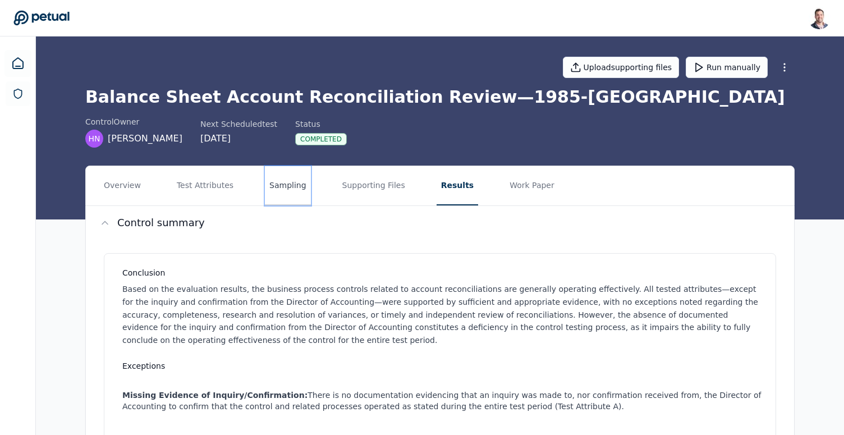
click at [287, 199] on button "Sampling" at bounding box center [288, 185] width 46 height 39
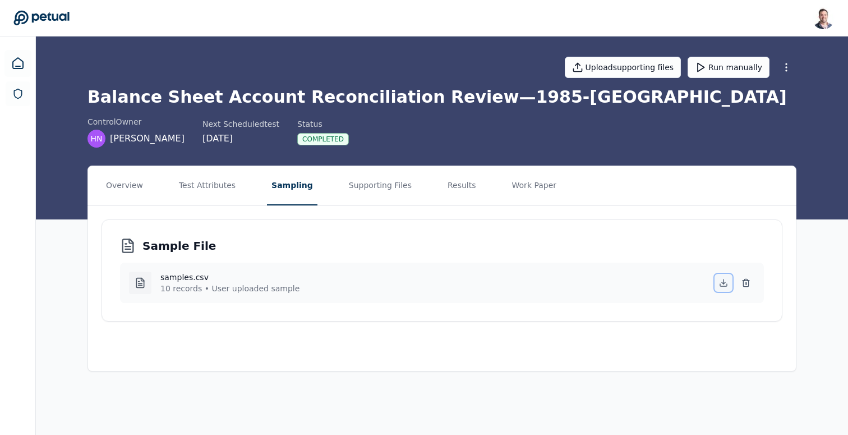
click at [720, 283] on icon at bounding box center [723, 282] width 9 height 9
click at [17, 62] on icon at bounding box center [17, 63] width 13 height 13
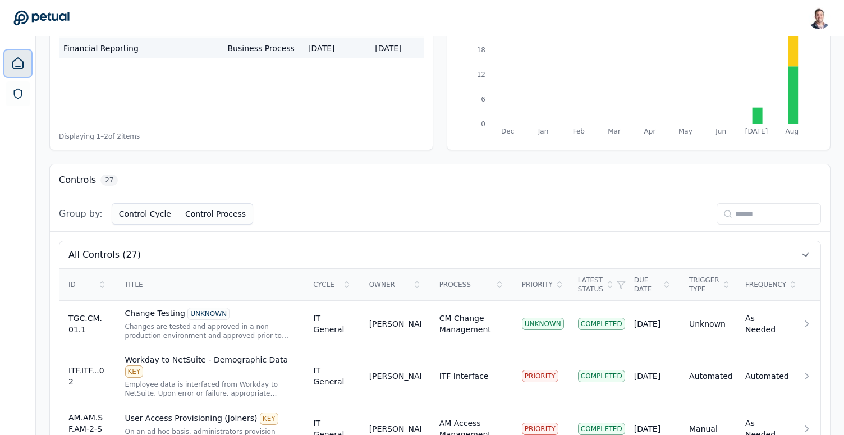
scroll to position [193, 0]
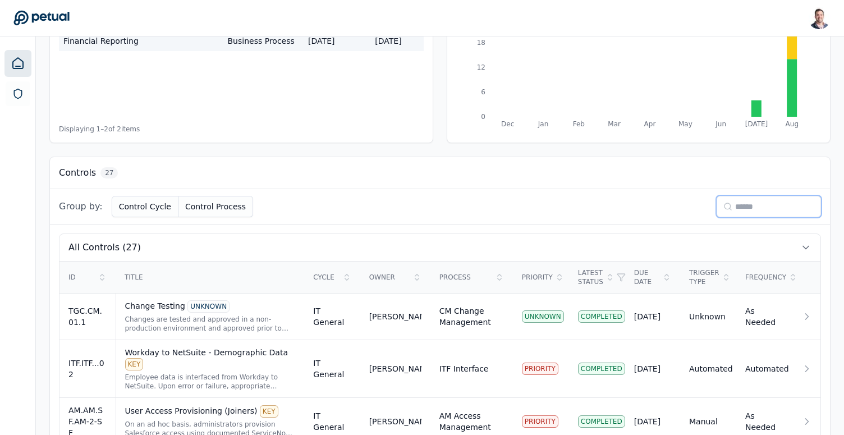
click at [744, 206] on input at bounding box center [768, 206] width 104 height 21
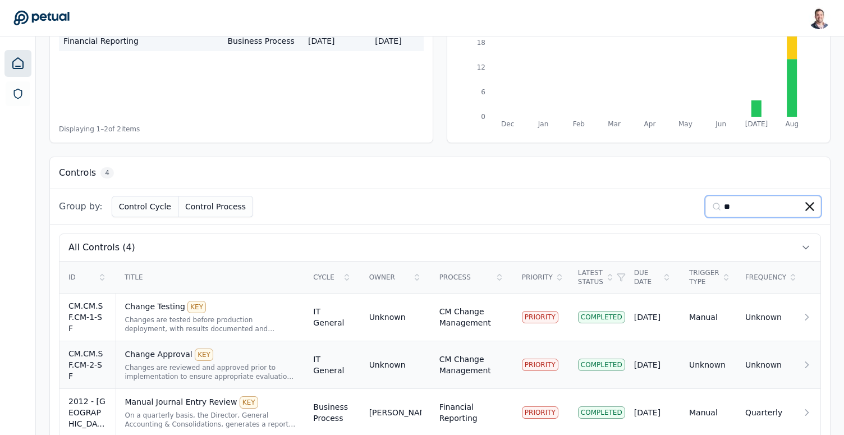
scroll to position [263, 0]
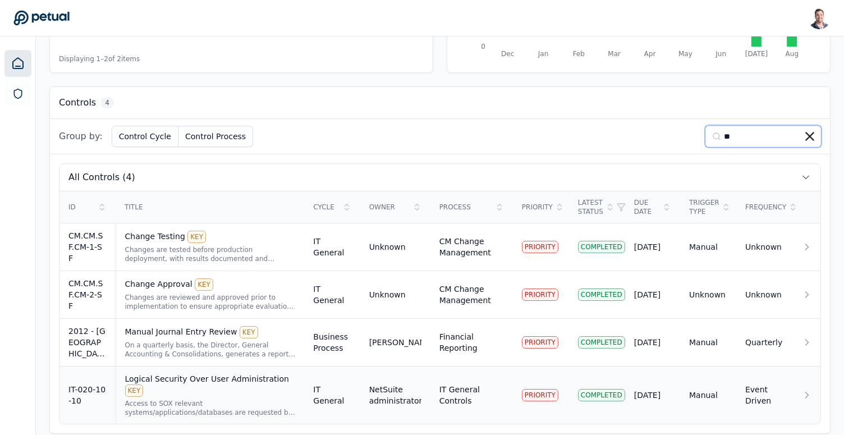
type input "**"
click at [200, 399] on div "Access to SOX relevant systems/applications/databases are requested by the user…" at bounding box center [210, 408] width 171 height 18
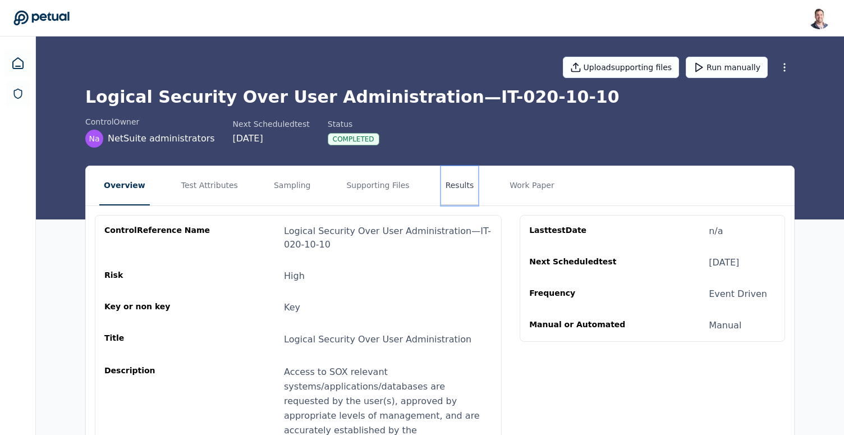
click at [441, 189] on button "Results" at bounding box center [460, 185] width 38 height 39
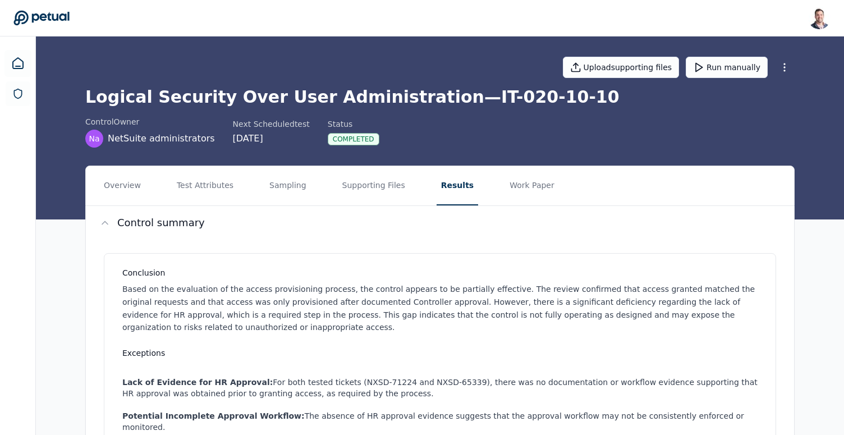
click at [348, 107] on div "Logical Security Over User Administration — IT-020-10-10 control Owner Na NetSu…" at bounding box center [439, 117] width 709 height 61
click at [353, 98] on h1 "Logical Security Over User Administration — IT-020-10-10" at bounding box center [439, 97] width 709 height 20
